Goal: Obtain resource: Obtain resource

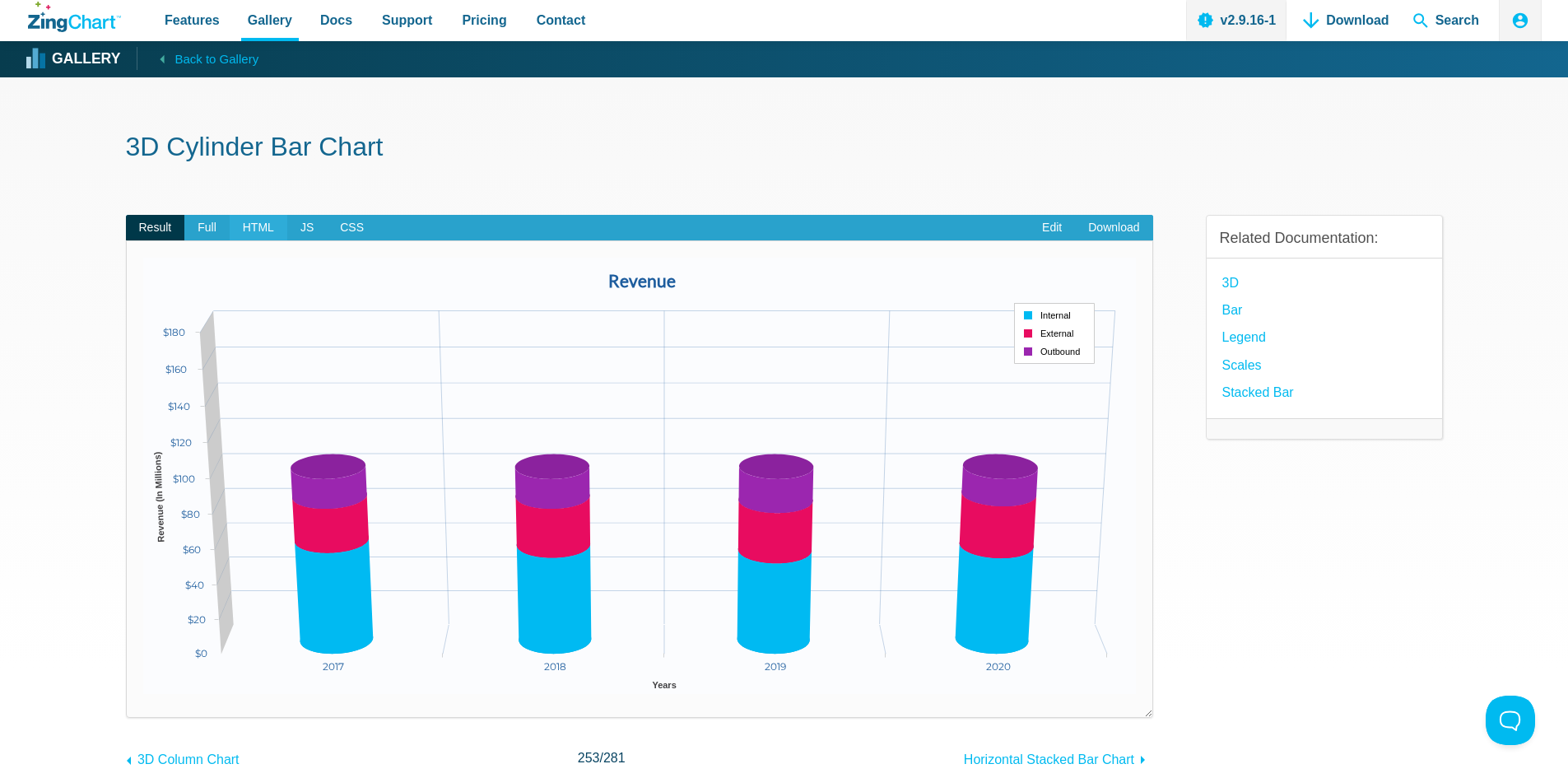
click at [271, 226] on span "HTML" at bounding box center [258, 228] width 58 height 27
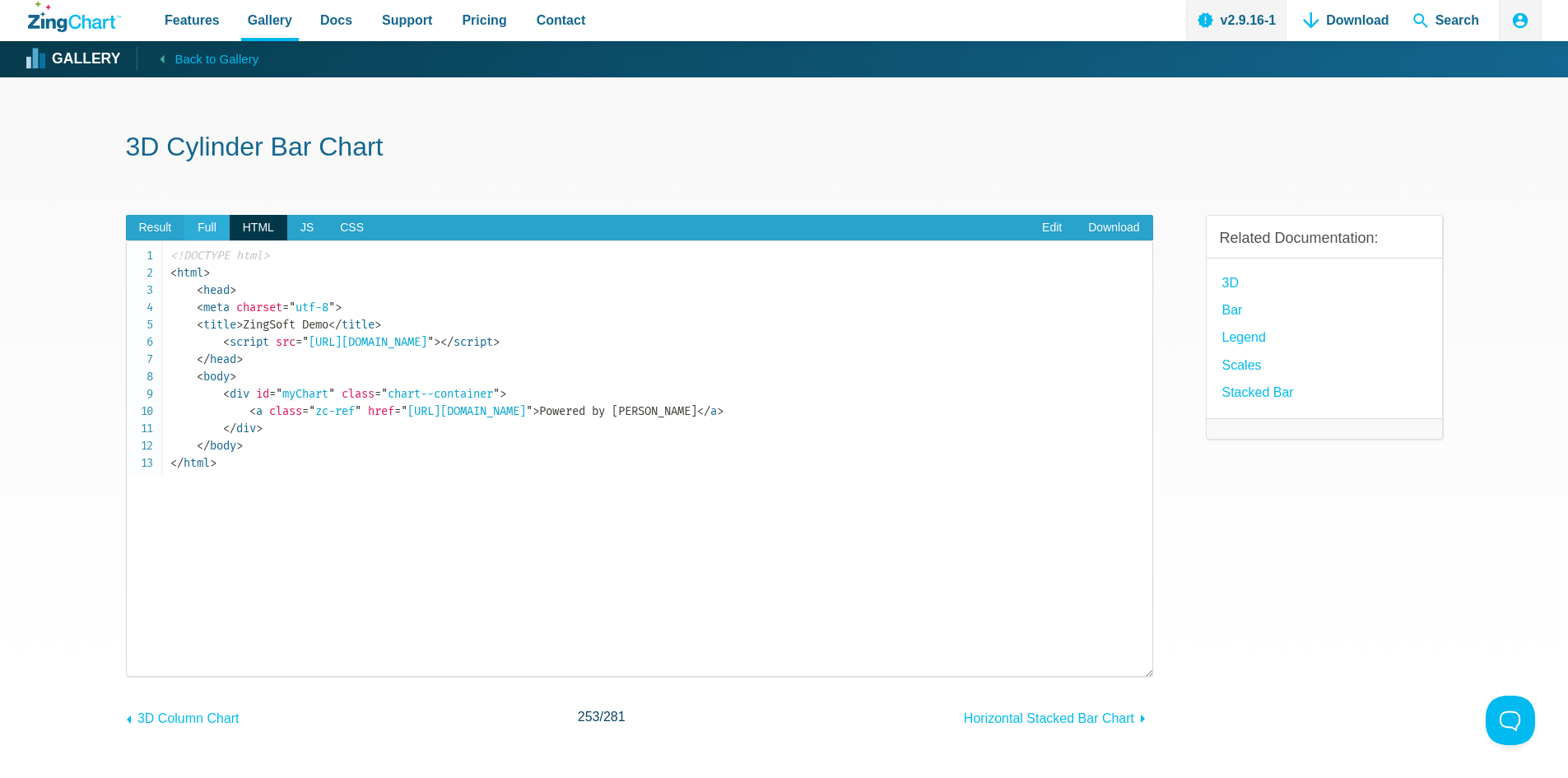
click at [209, 232] on span "Full" at bounding box center [207, 228] width 45 height 27
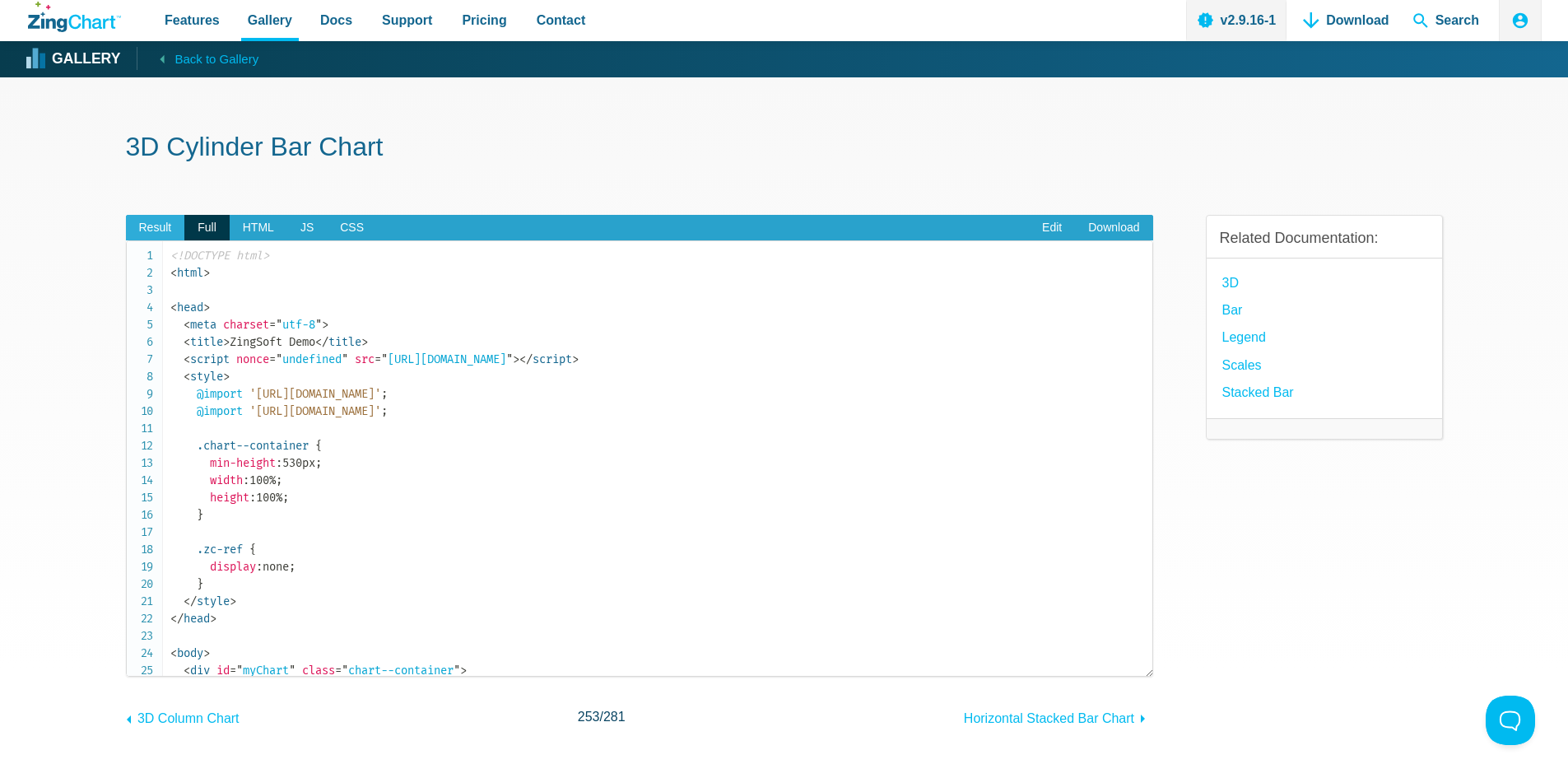
click at [164, 232] on span "Result" at bounding box center [155, 228] width 59 height 27
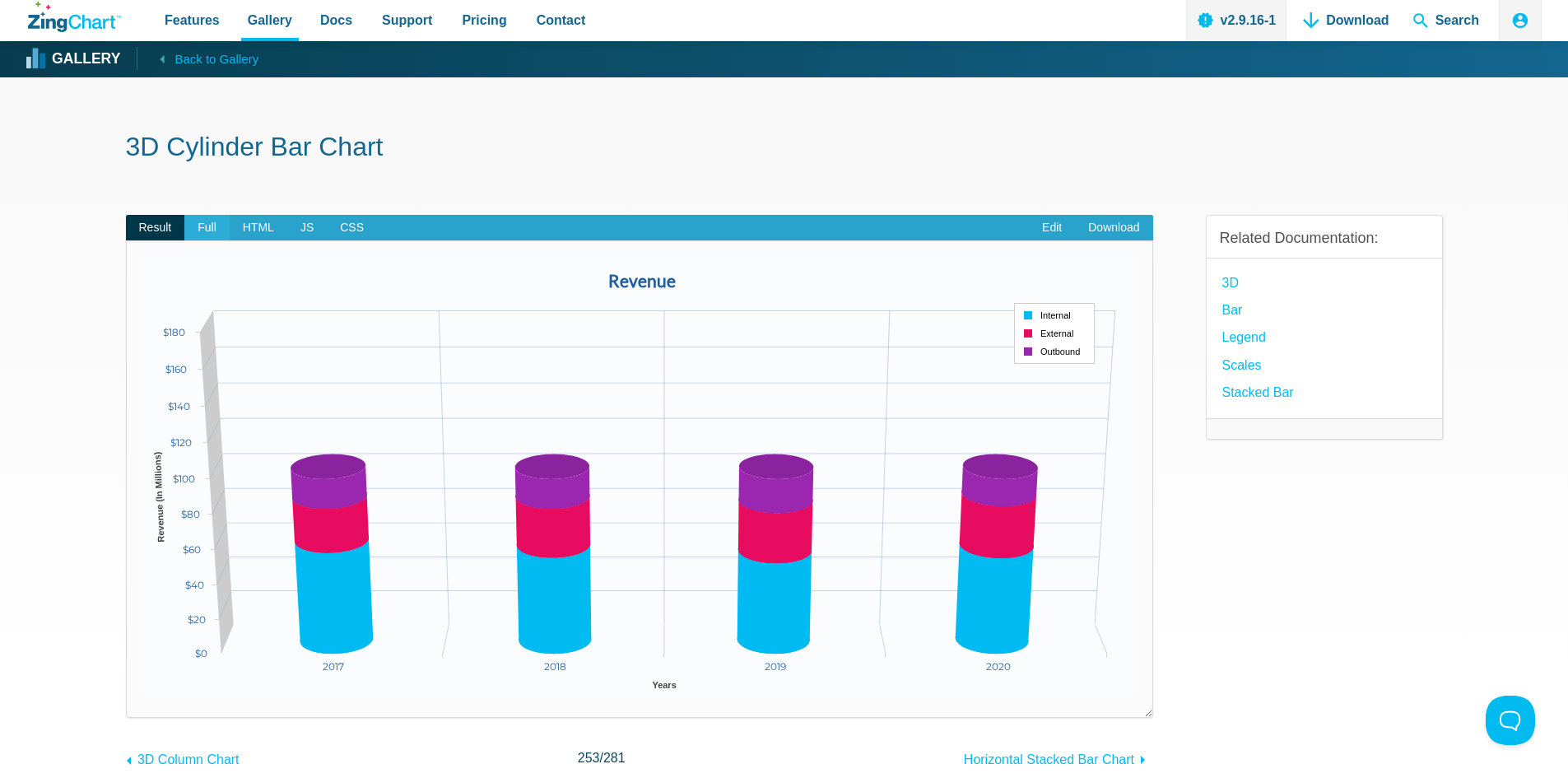
click at [210, 227] on span "Full" at bounding box center [207, 228] width 45 height 27
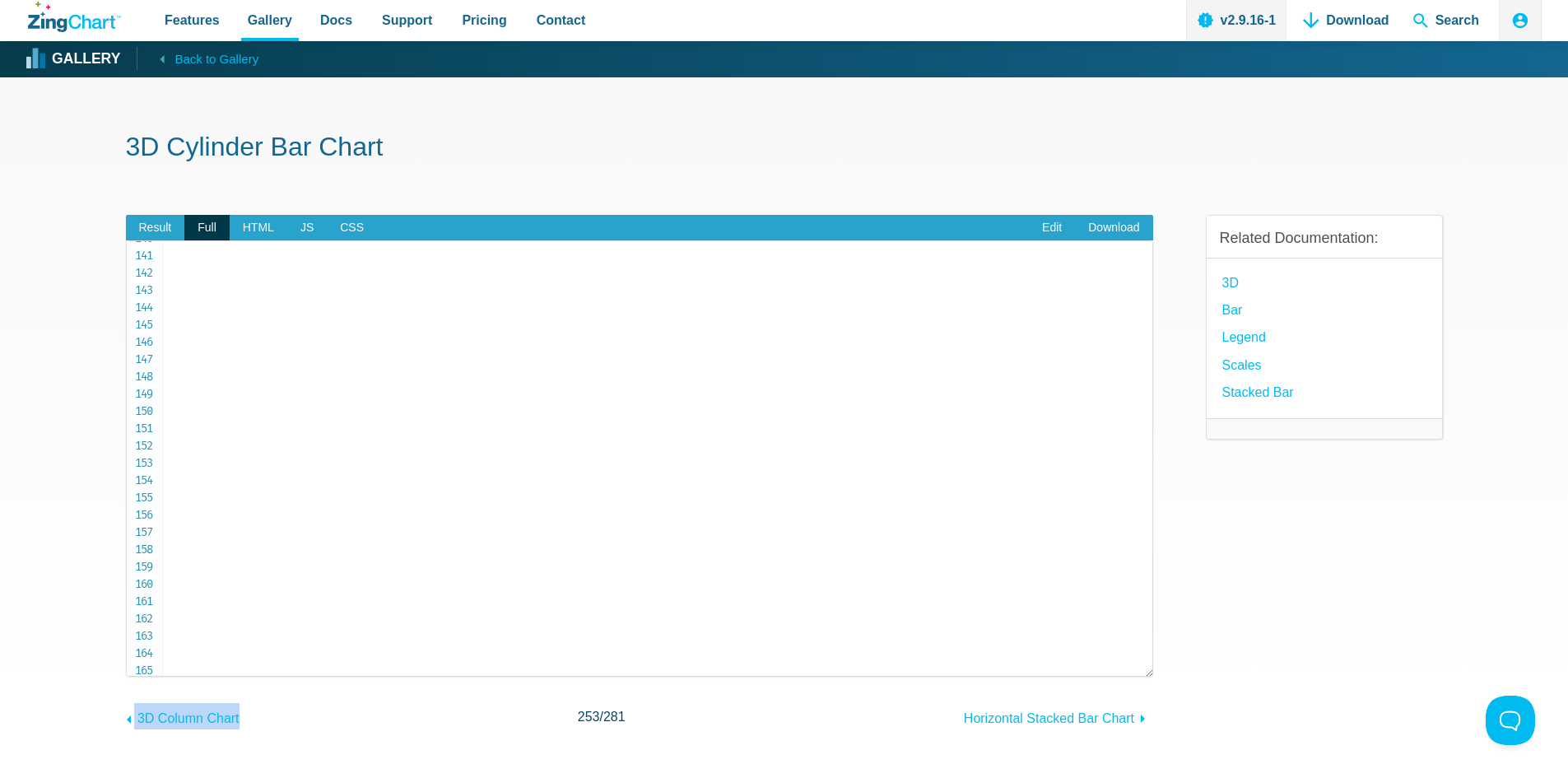
scroll to position [2637, 0]
drag, startPoint x: 173, startPoint y: 254, endPoint x: 333, endPoint y: 727, distance: 499.3
click at [333, 727] on div "Result Full HTML JS CSS Edit Download Powered by ZingChart Revenue 2017 2020 20…" at bounding box center [639, 459] width 1027 height 542
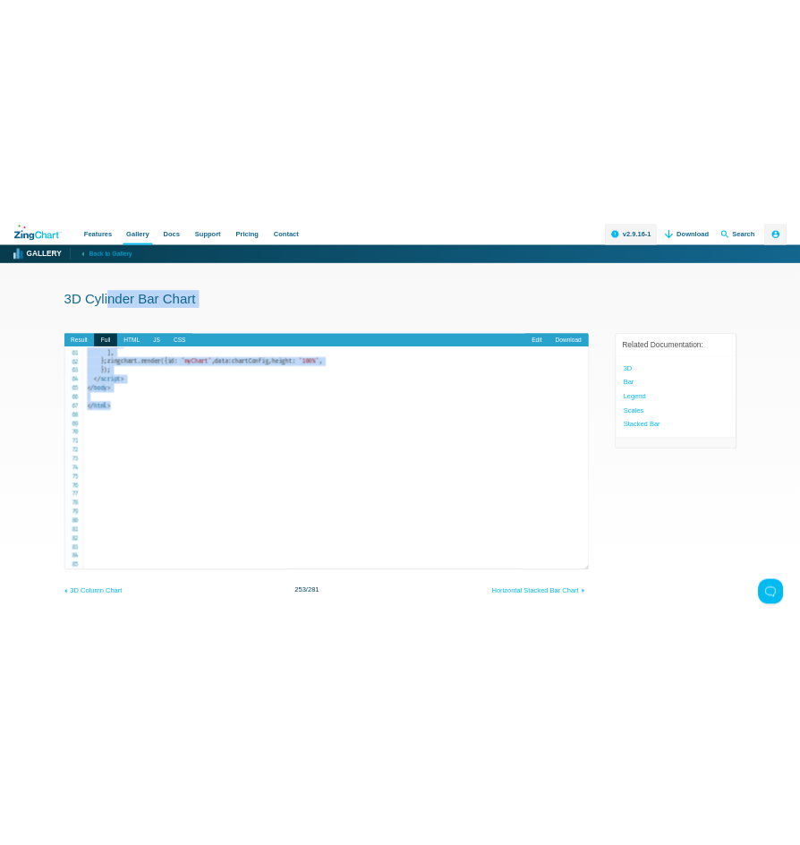
scroll to position [0, 0]
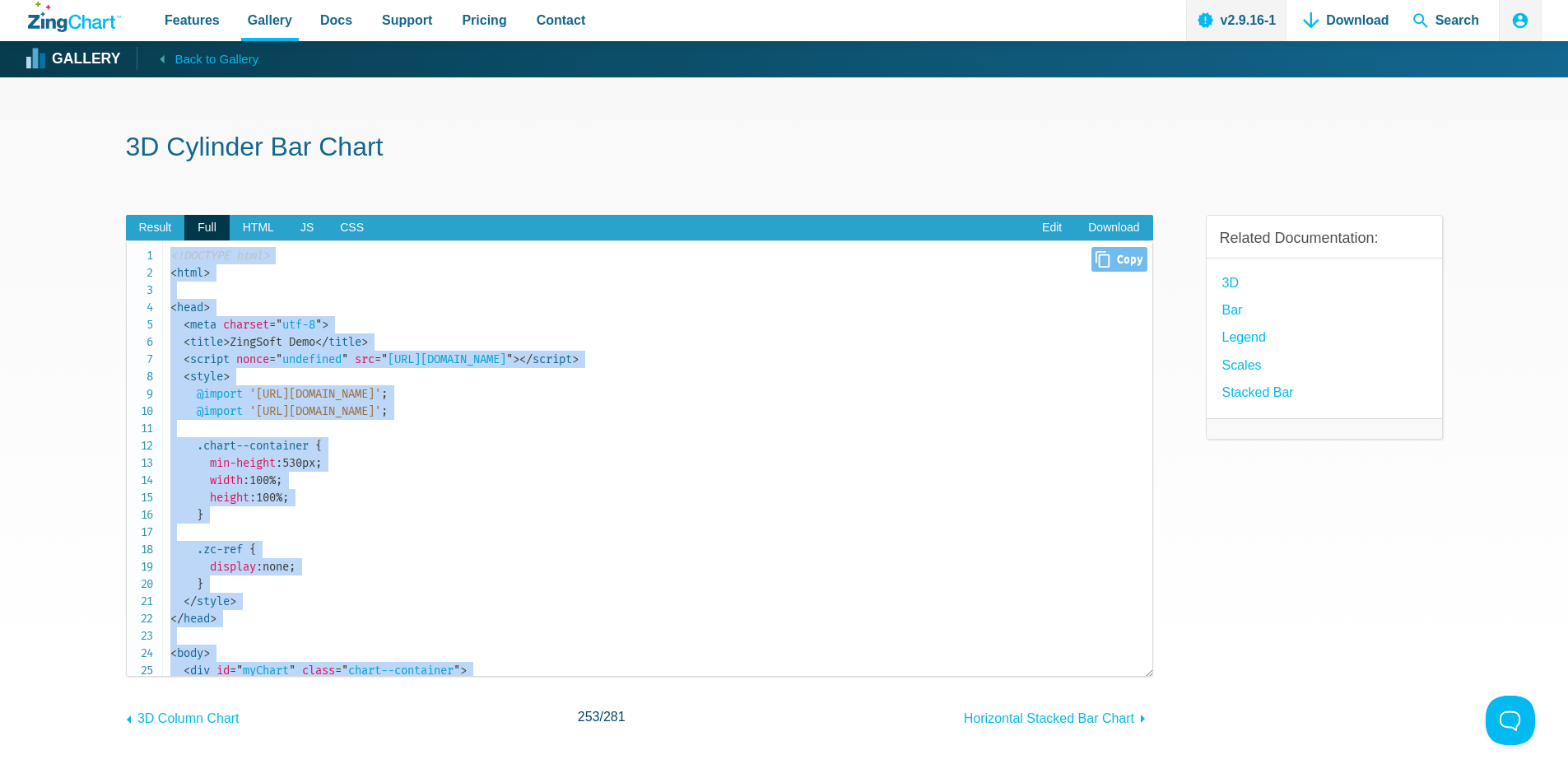
drag, startPoint x: 237, startPoint y: 665, endPoint x: 144, endPoint y: 256, distance: 419.4
click at [144, 256] on pre "<!DOCTYPE html> < html > < head > < meta charset = " utf-8 " > < title > ZingSo…" at bounding box center [639, 458] width 1027 height 437
copy code "<!DOCTYPE html> < html > < head > < meta charset = " utf-8 " > < title > ZingSo…"
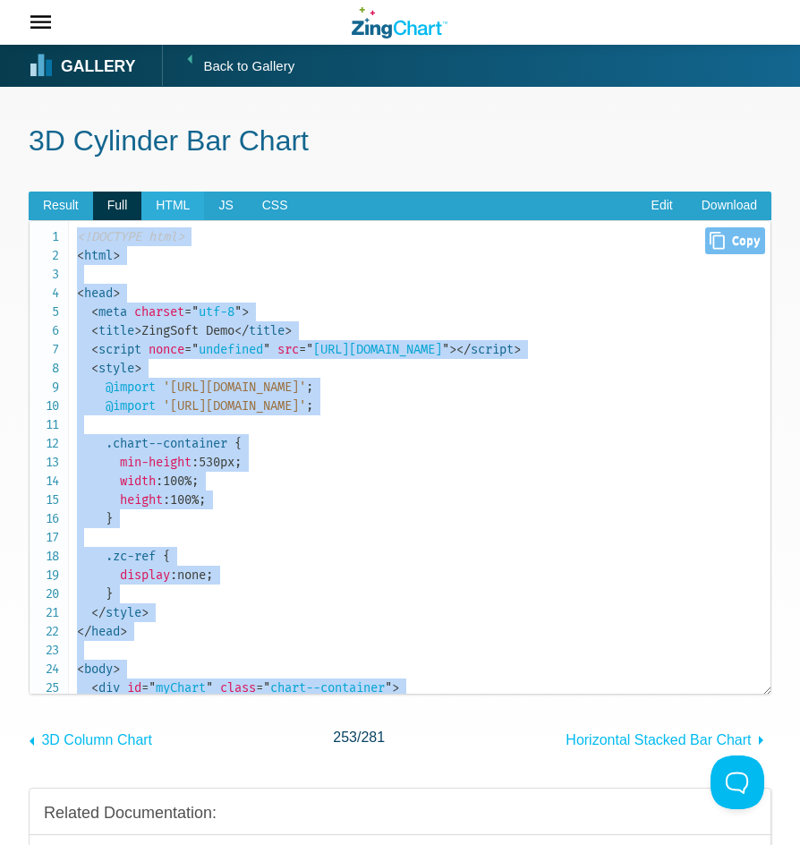
click at [188, 211] on span "HTML" at bounding box center [172, 206] width 63 height 29
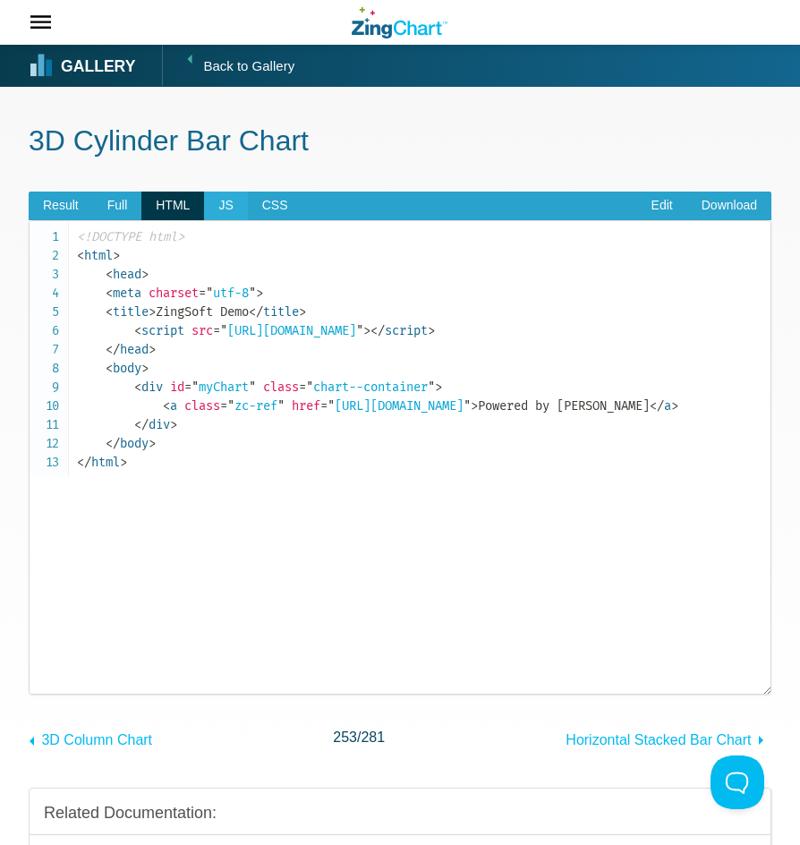
click at [222, 210] on span "JS" at bounding box center [225, 206] width 43 height 29
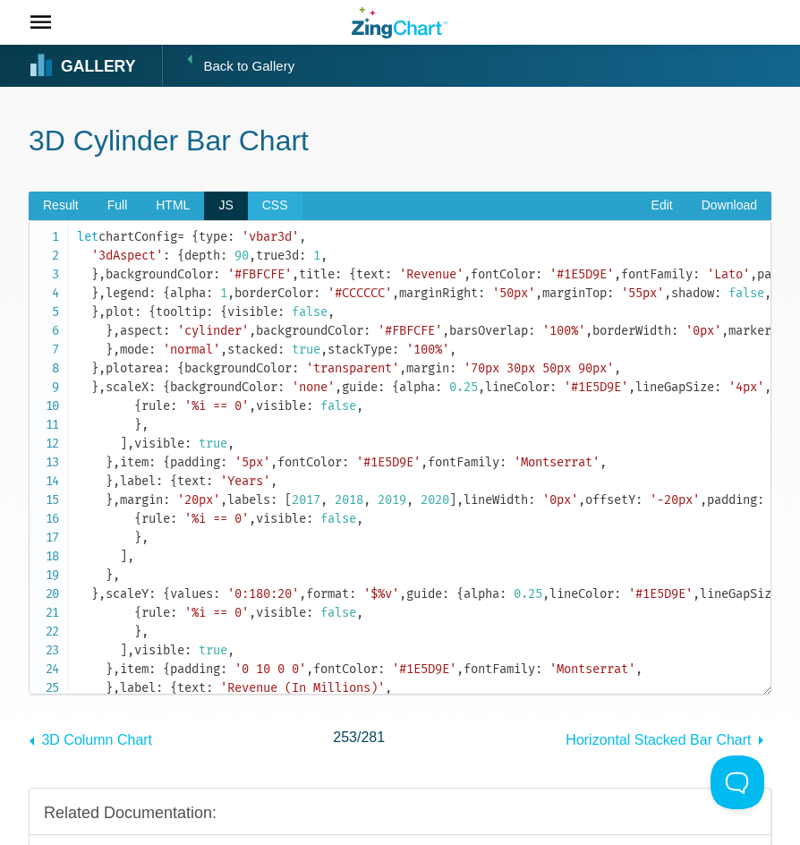
click at [258, 213] on span "CSS" at bounding box center [275, 206] width 55 height 29
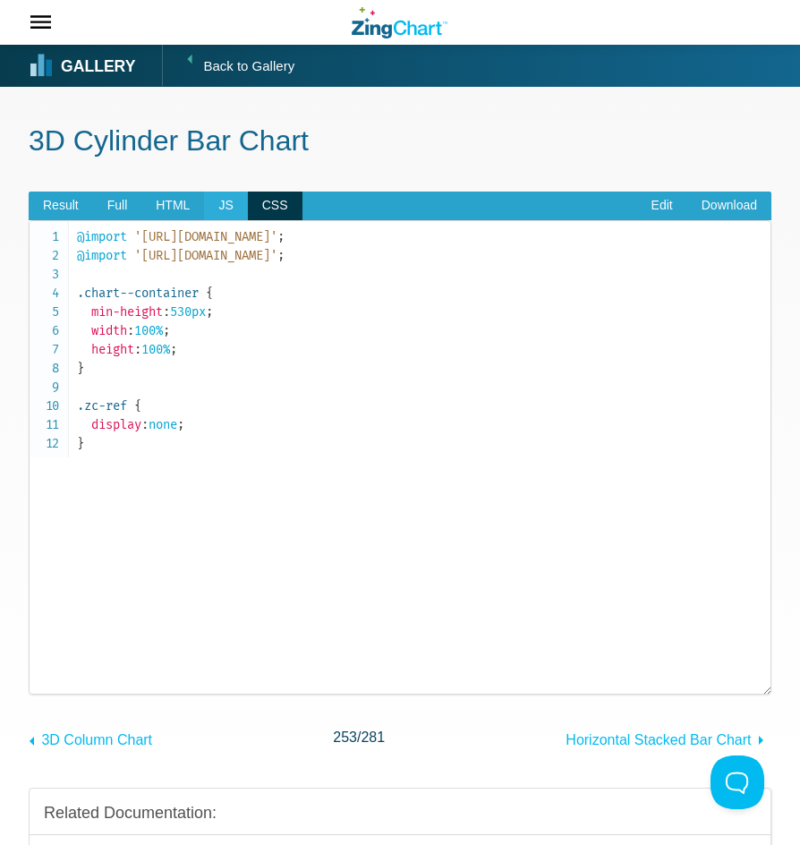
click at [224, 207] on span "JS" at bounding box center [225, 206] width 43 height 29
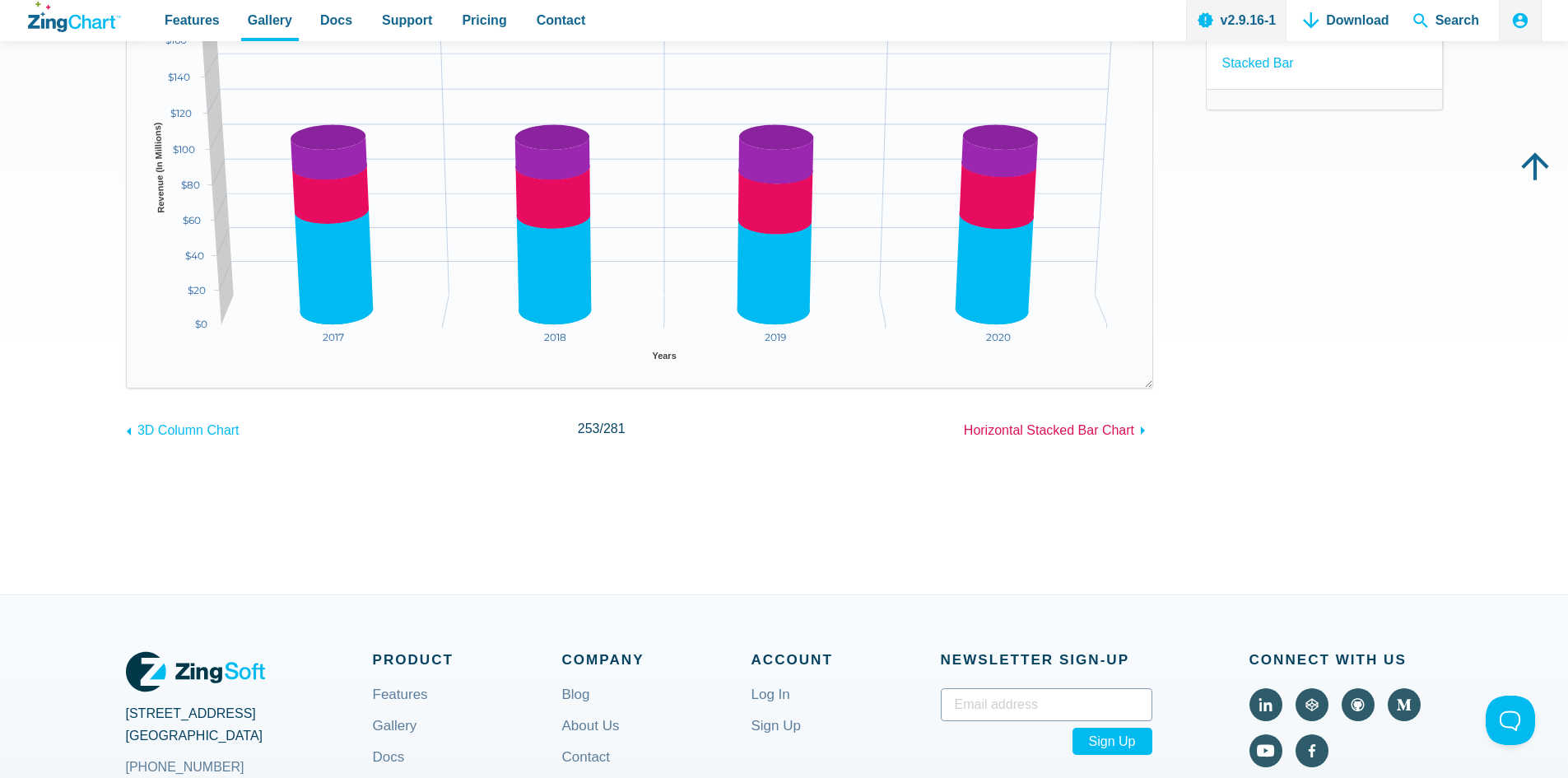
click at [1050, 429] on span "Horizontal Stacked Bar Chart" at bounding box center [1048, 429] width 170 height 14
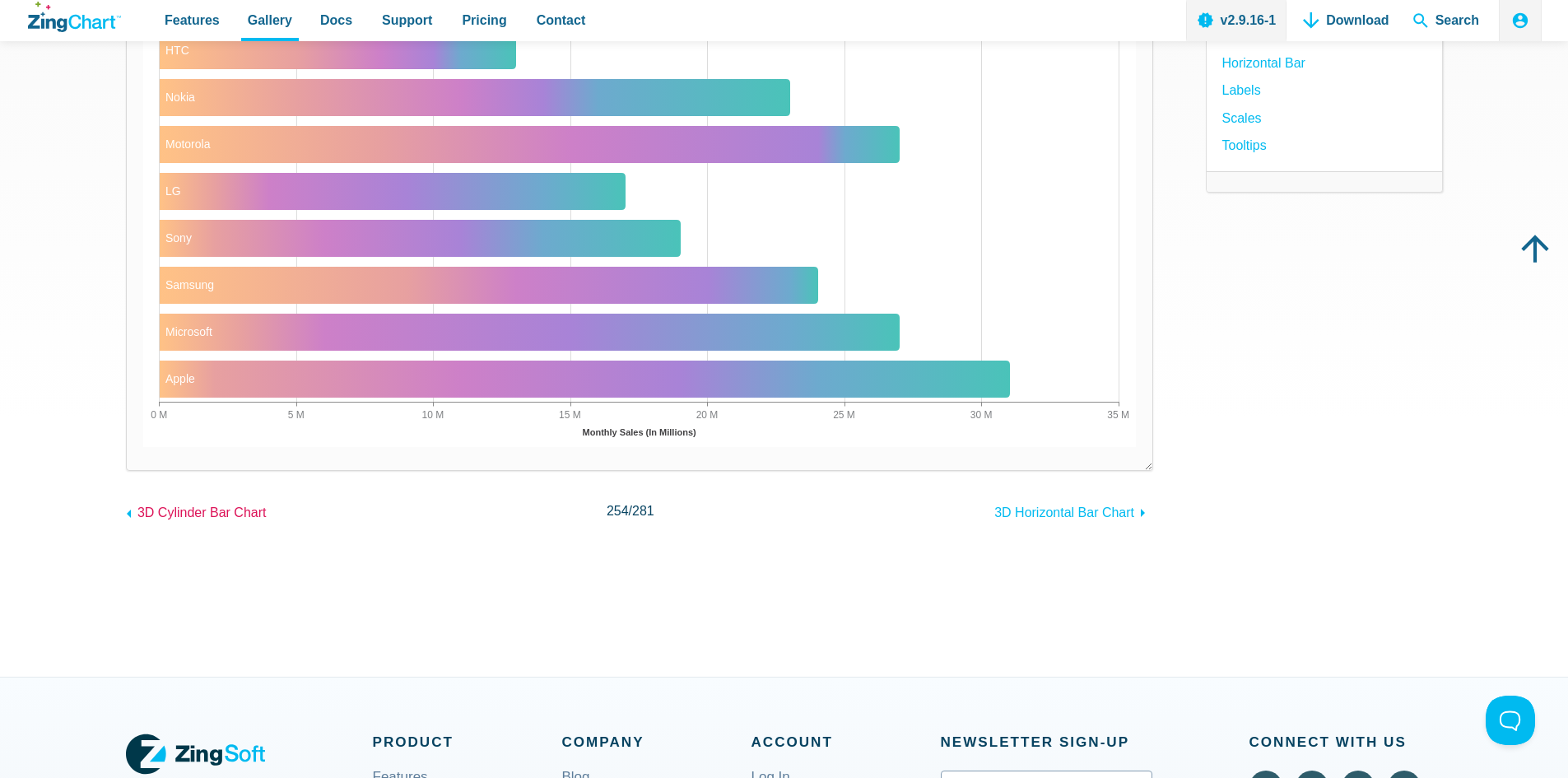
click at [233, 519] on span "3D Cylinder Bar Chart" at bounding box center [202, 512] width 130 height 14
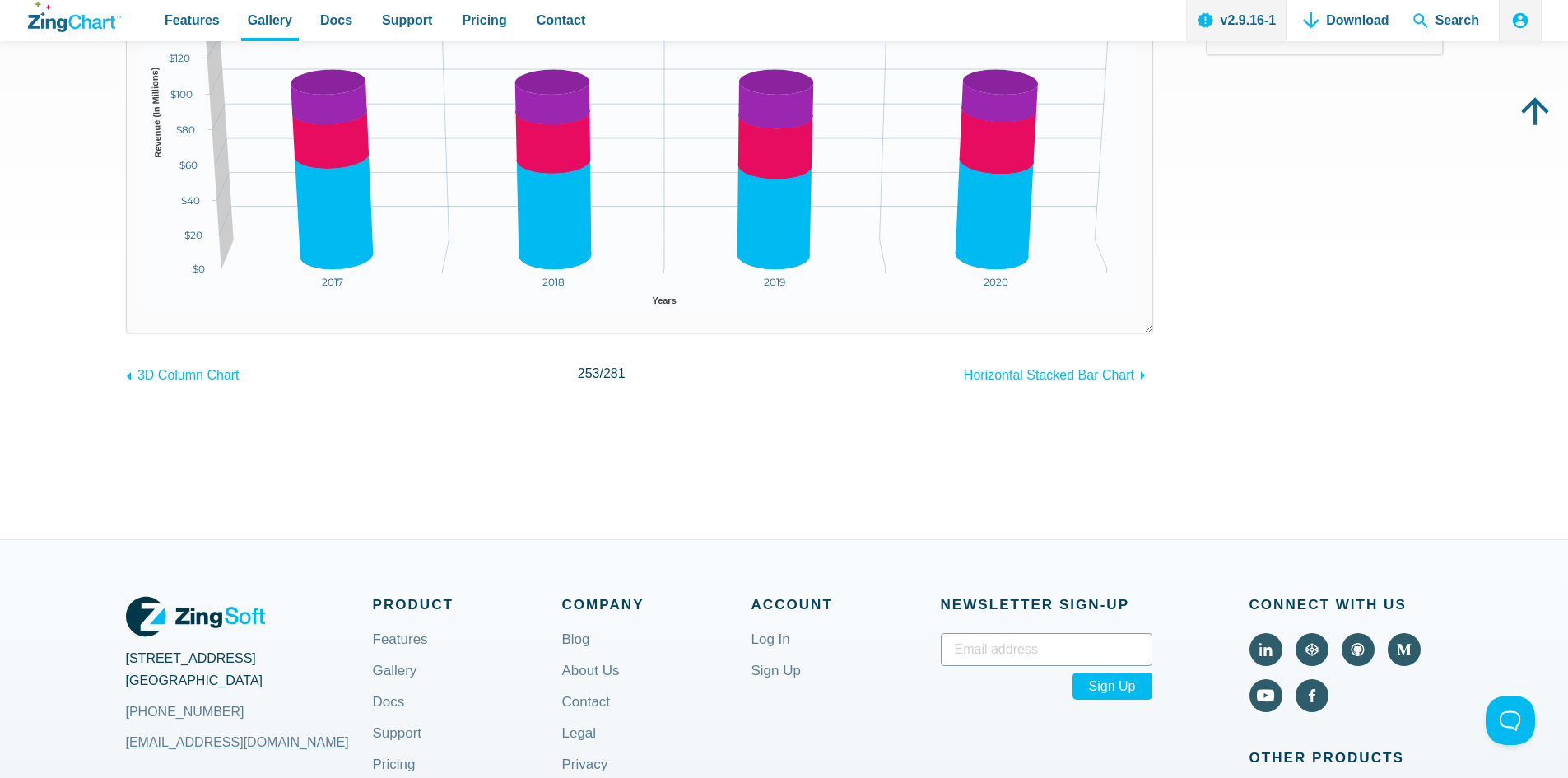
scroll to position [165, 0]
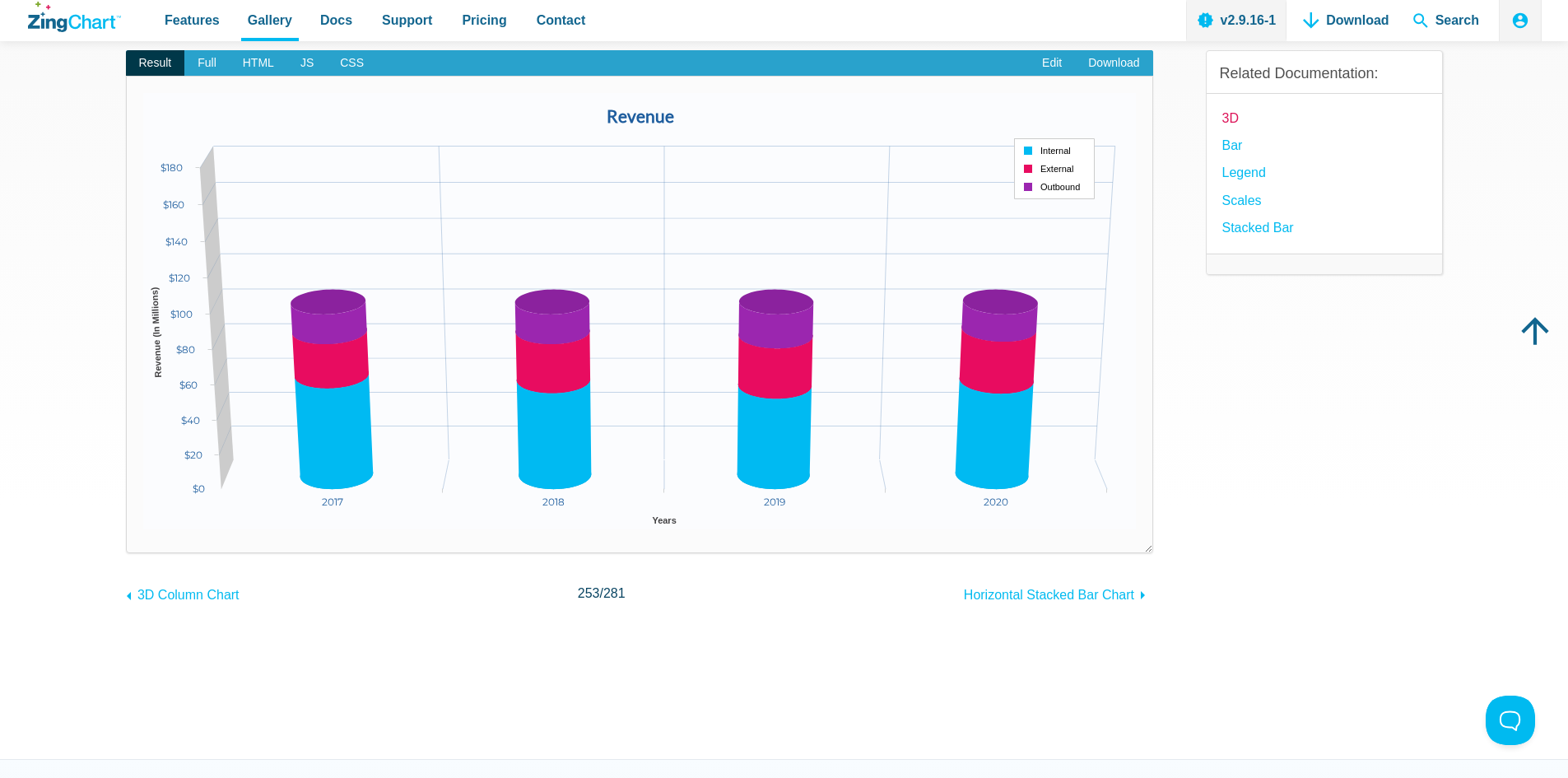
click at [1232, 117] on link "3D" at bounding box center [1231, 118] width 17 height 22
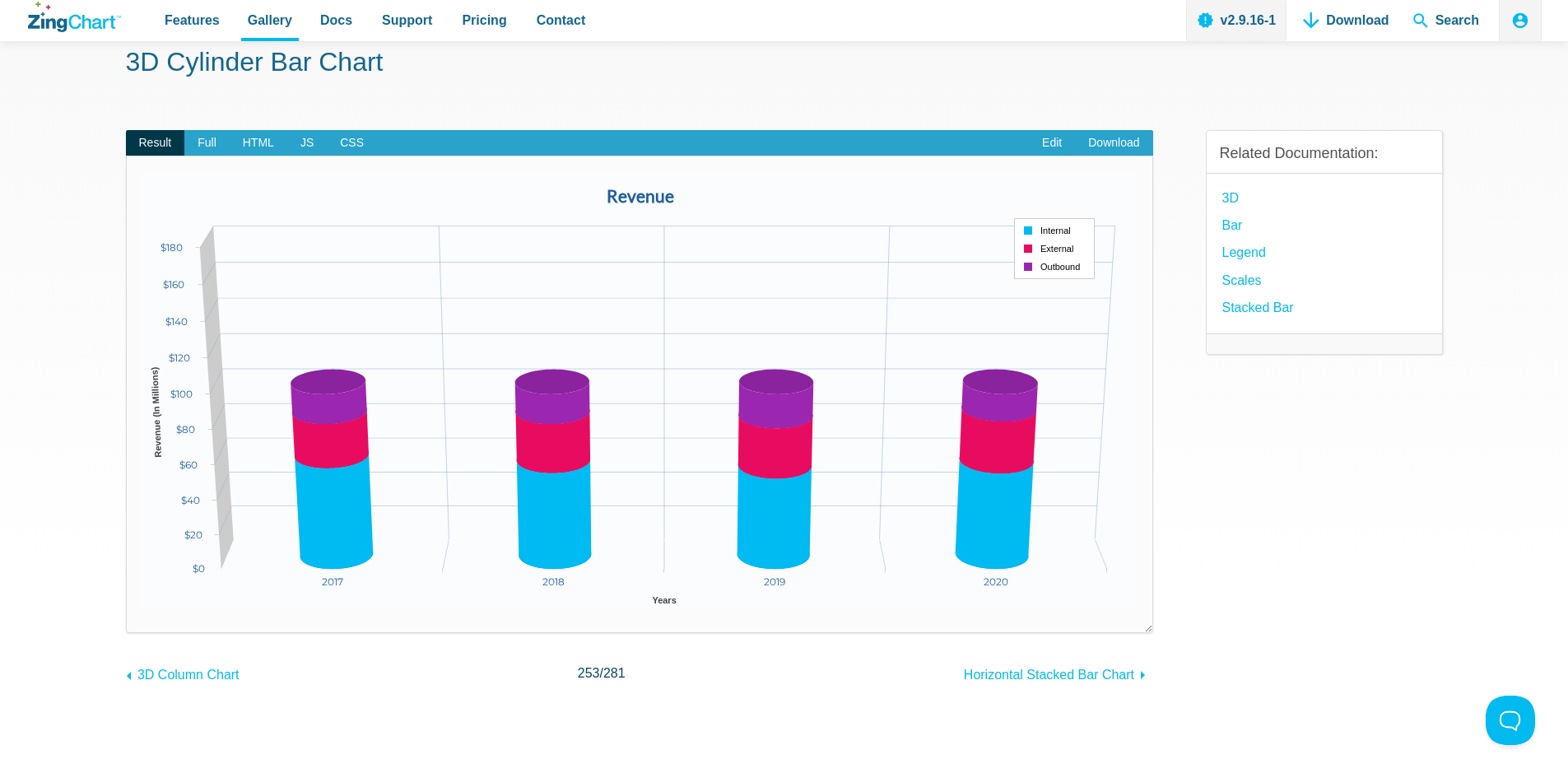
scroll to position [0, 0]
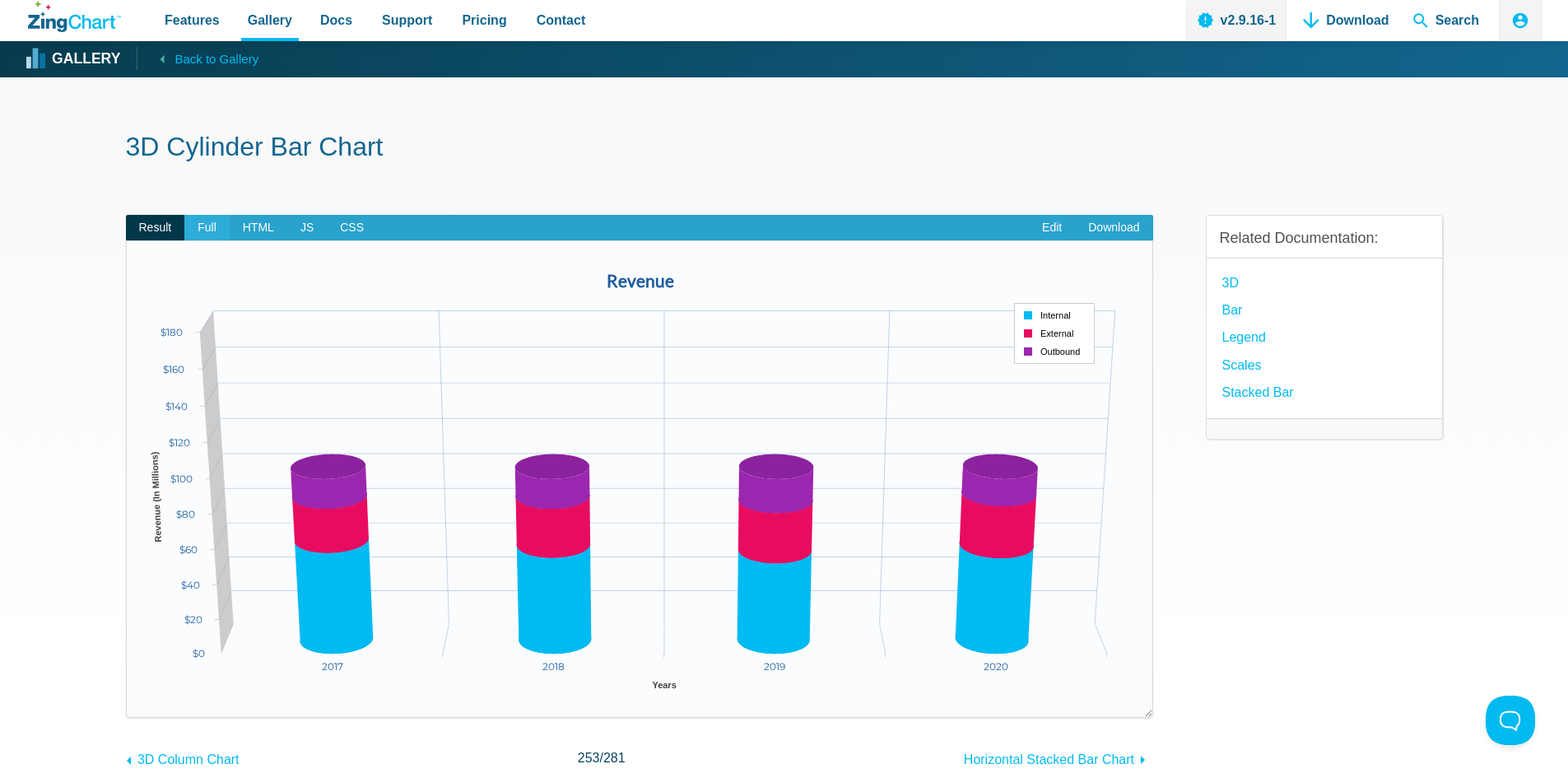
click at [211, 223] on span "Full" at bounding box center [207, 228] width 45 height 27
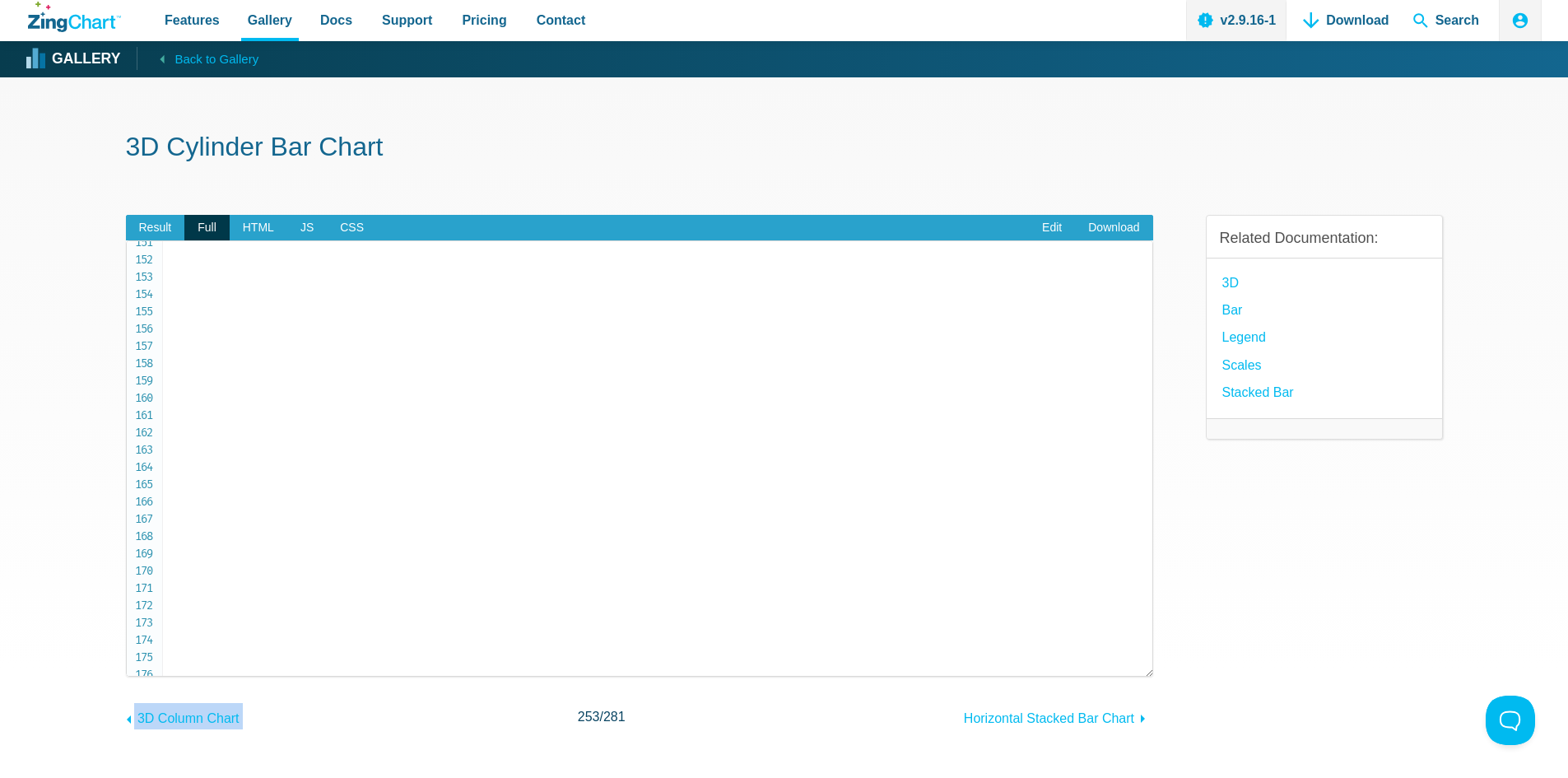
scroll to position [2637, 0]
drag, startPoint x: 172, startPoint y: 273, endPoint x: 329, endPoint y: 664, distance: 421.3
copy code "< html > < head > < meta charset = " utf-8 " > < title > ZingSoft Demo </ title…"
